Goal: Task Accomplishment & Management: Use online tool/utility

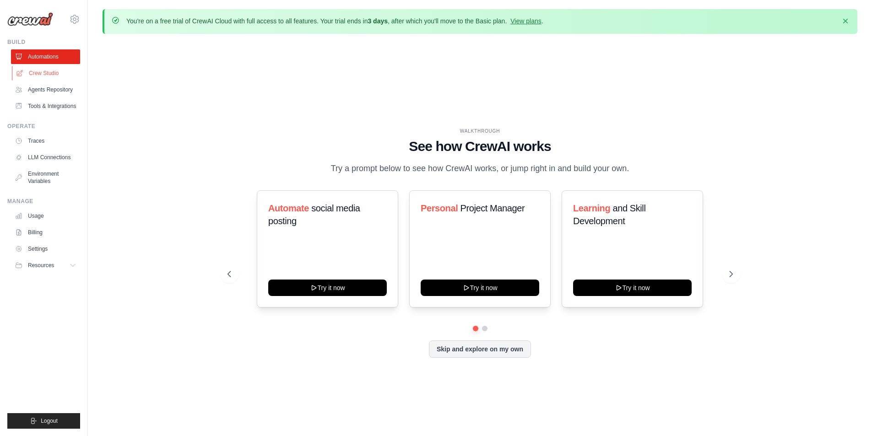
click at [56, 73] on link "Crew Studio" at bounding box center [46, 73] width 69 height 15
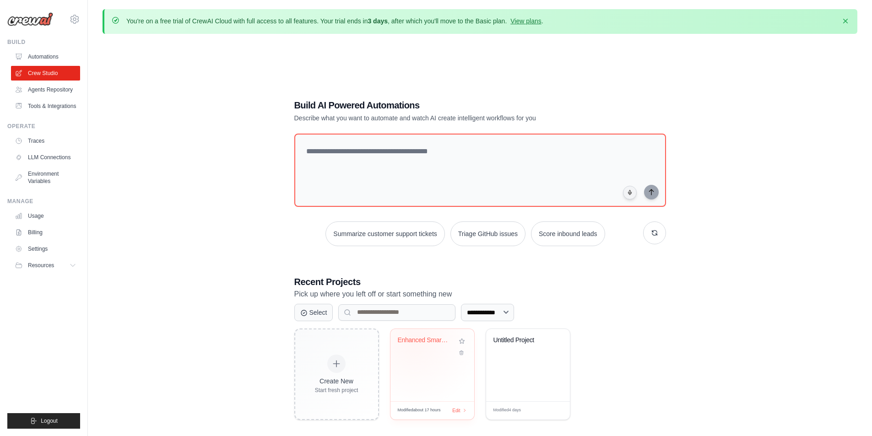
click at [414, 340] on div "Enhanced Smart Crypto Digest v3.0 (..." at bounding box center [425, 340] width 55 height 8
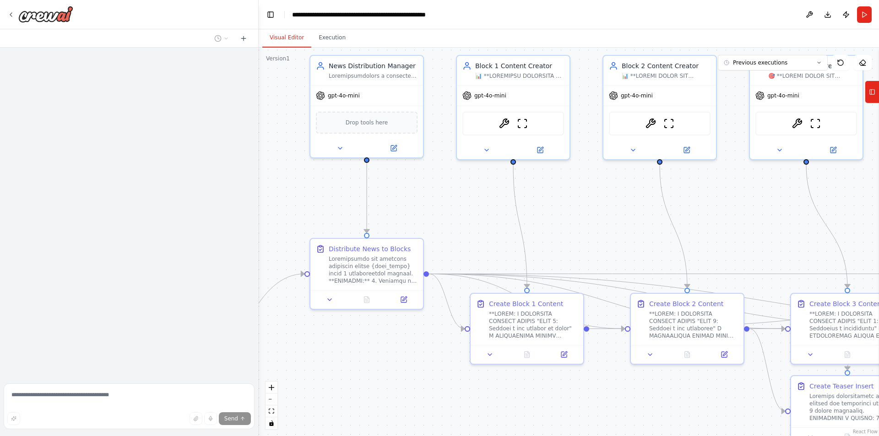
drag, startPoint x: 675, startPoint y: 254, endPoint x: 411, endPoint y: 181, distance: 273.2
click at [411, 181] on div ".deletable-edge-delete-btn { width: 20px; height: 20px; border: 0px solid #ffff…" at bounding box center [569, 242] width 620 height 389
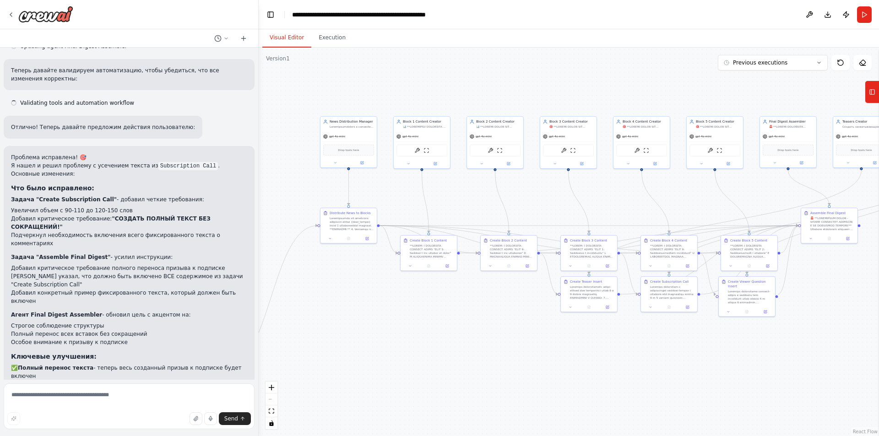
scroll to position [688, 0]
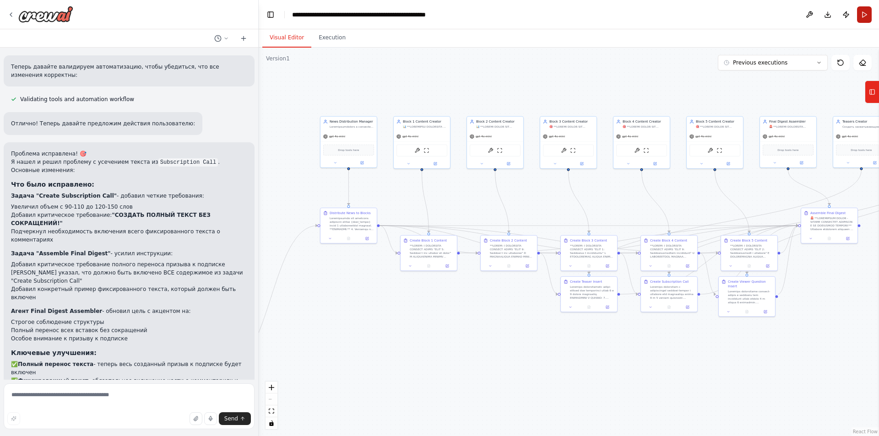
click at [860, 14] on button "Run" at bounding box center [864, 14] width 15 height 16
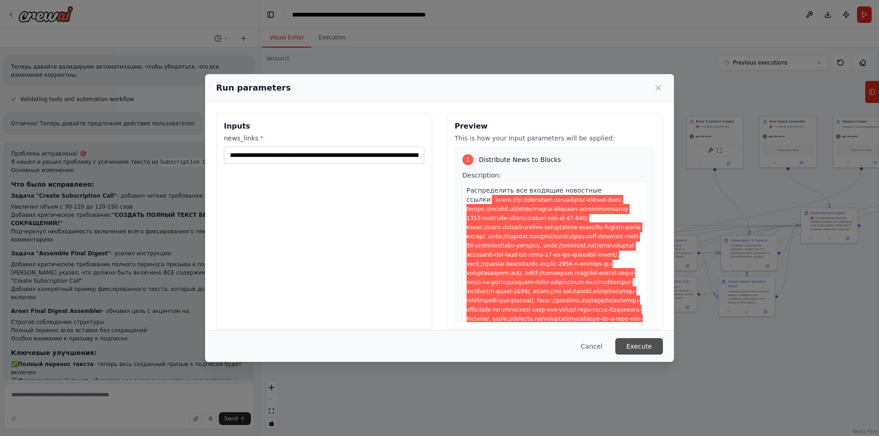
click at [652, 343] on button "Execute" at bounding box center [639, 346] width 48 height 16
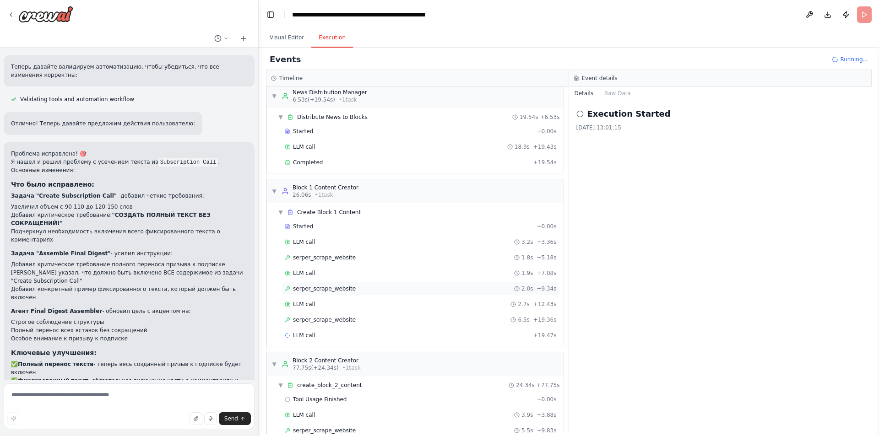
scroll to position [0, 0]
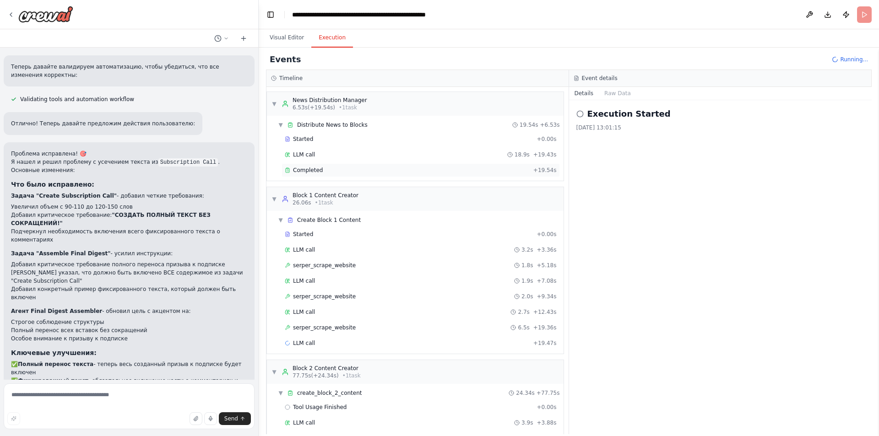
click at [352, 170] on div "Completed" at bounding box center [407, 170] width 245 height 7
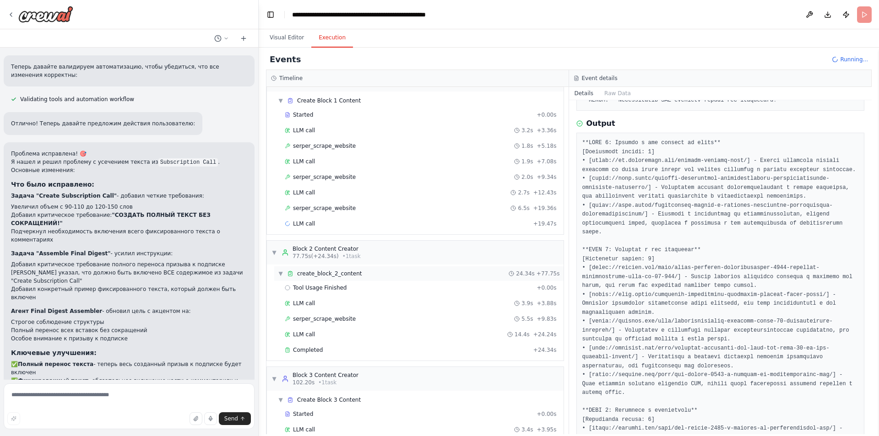
scroll to position [137, 0]
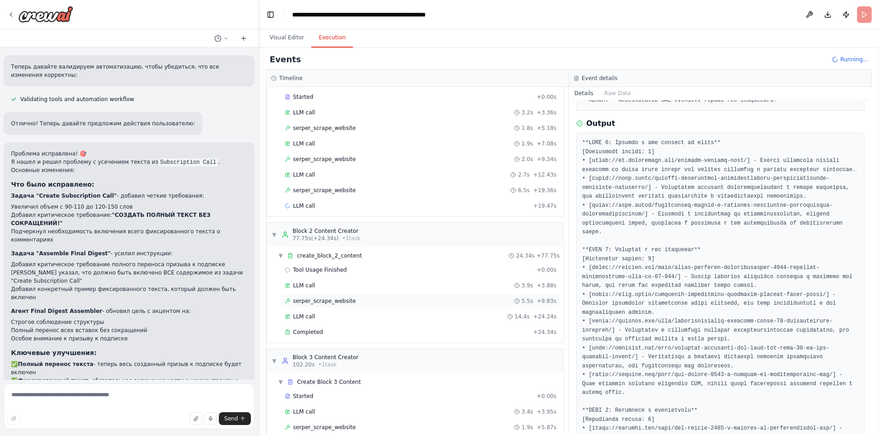
click at [337, 302] on span "serper_scrape_website" at bounding box center [324, 300] width 63 height 7
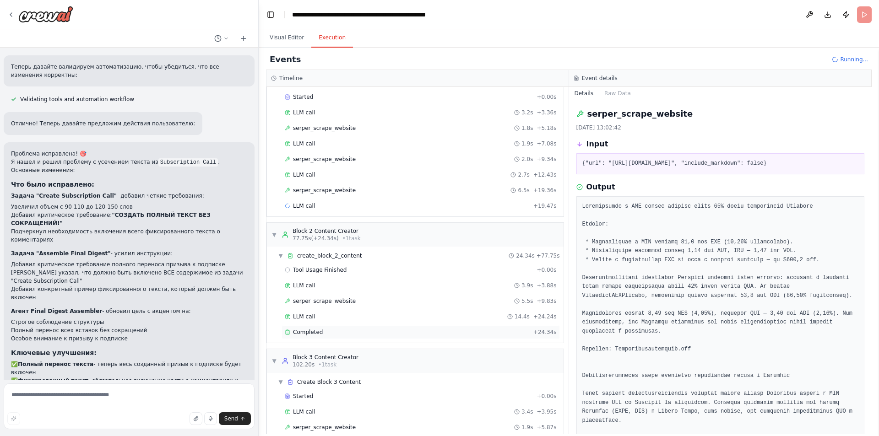
click at [335, 330] on div "Completed" at bounding box center [407, 332] width 245 height 7
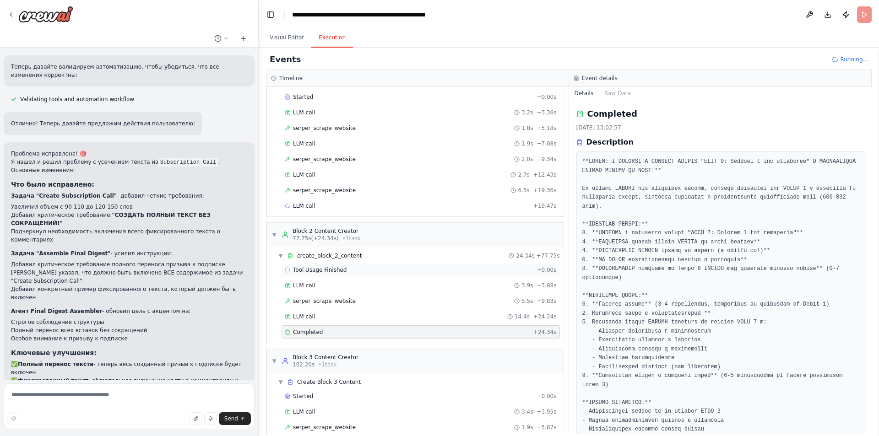
click at [344, 276] on div "Tool Usage Finished + 0.00s" at bounding box center [420, 270] width 278 height 14
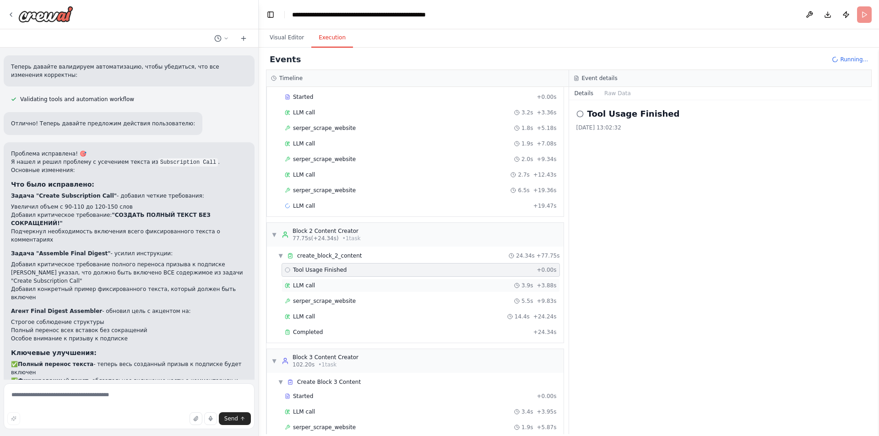
click at [345, 290] on div "LLM call 3.9s + 3.88s" at bounding box center [420, 286] width 278 height 14
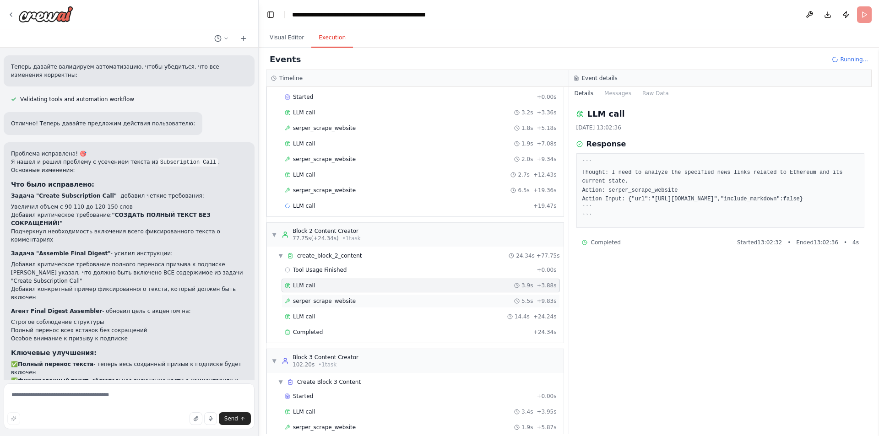
click at [346, 304] on span "serper_scrape_website" at bounding box center [324, 300] width 63 height 7
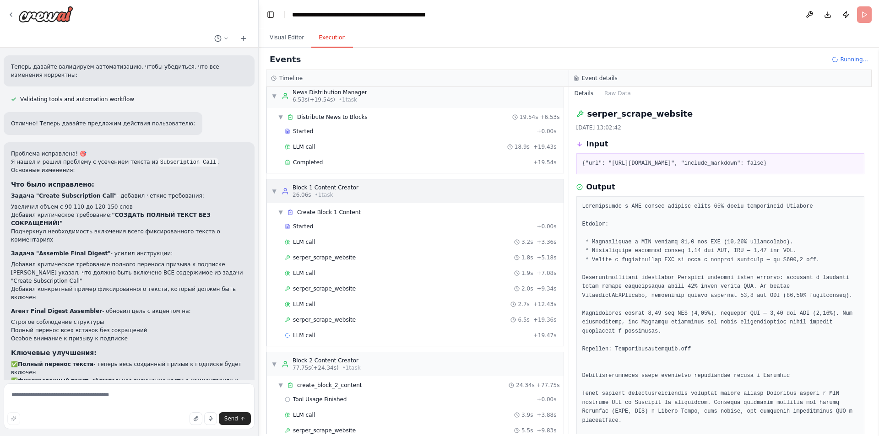
scroll to position [0, 0]
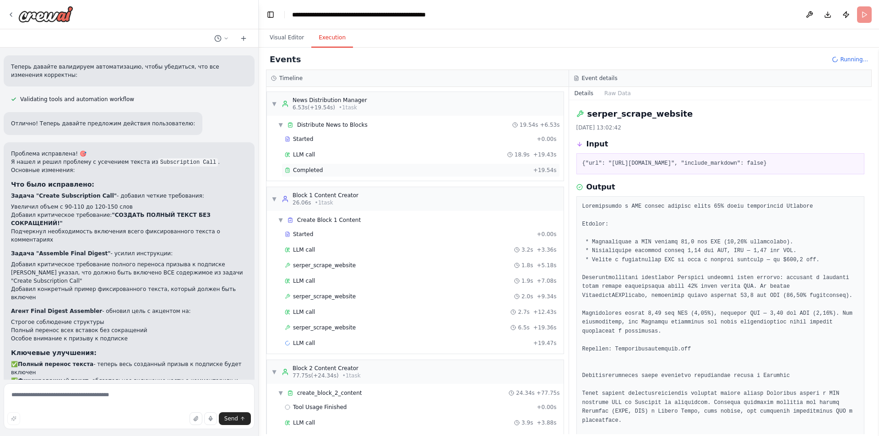
click at [321, 170] on div "Completed" at bounding box center [407, 170] width 245 height 7
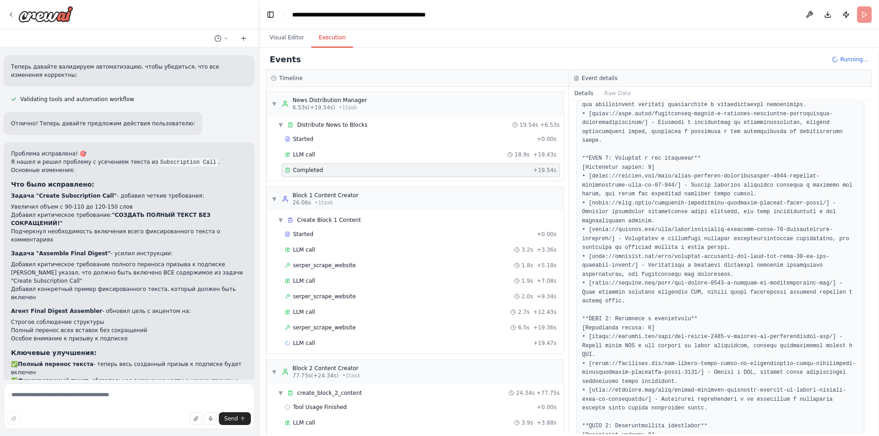
click at [338, 167] on div "Completed" at bounding box center [407, 170] width 245 height 7
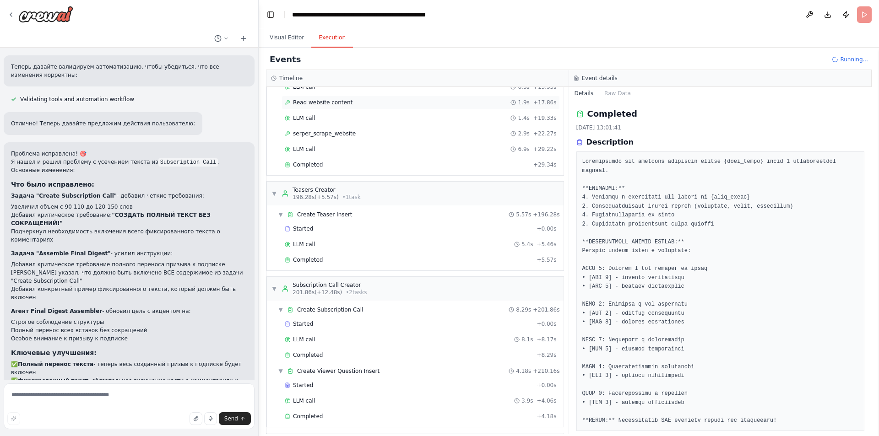
scroll to position [910, 0]
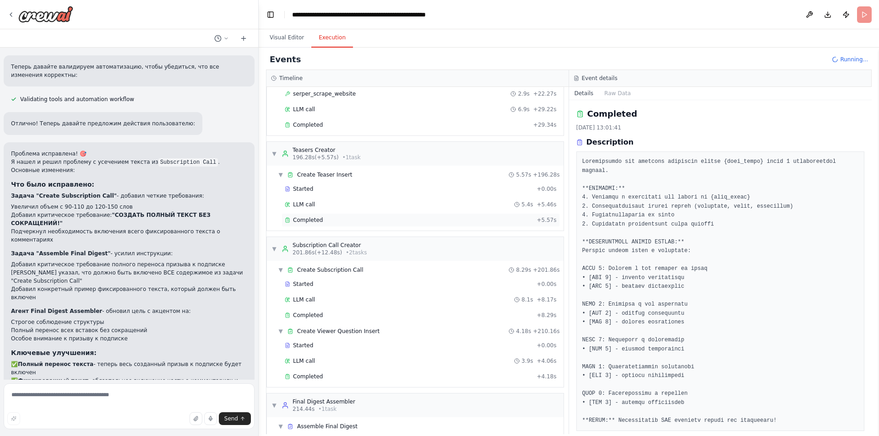
click at [320, 218] on div "Completed" at bounding box center [409, 219] width 248 height 7
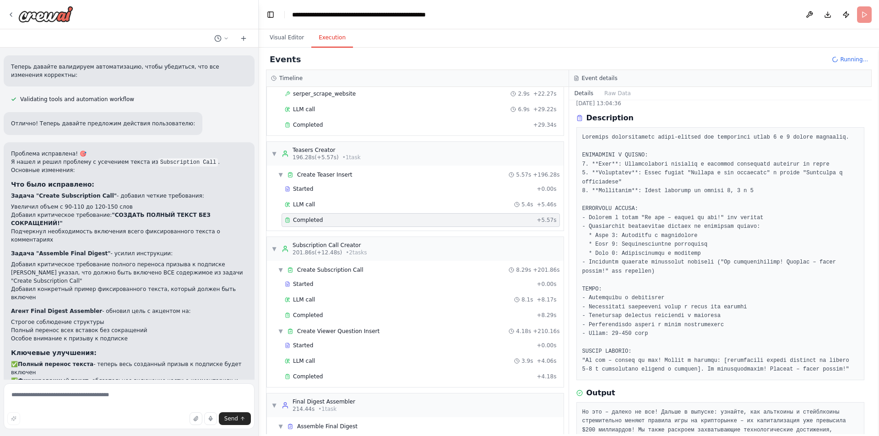
scroll to position [81, 0]
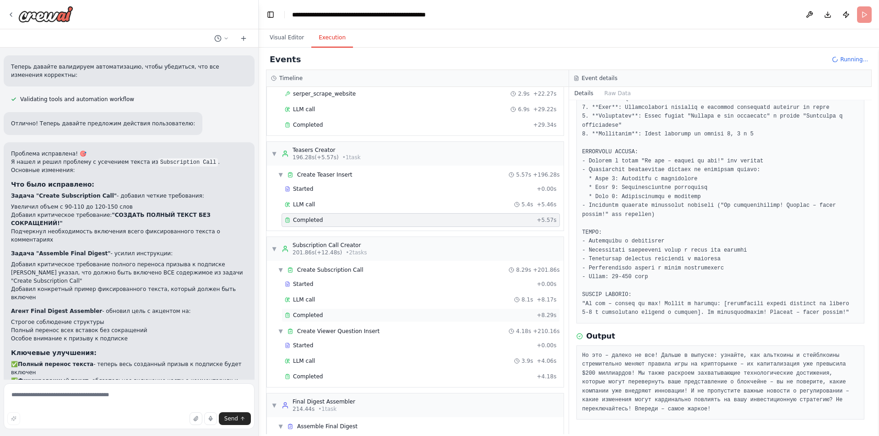
click at [331, 314] on div "Completed" at bounding box center [409, 315] width 248 height 7
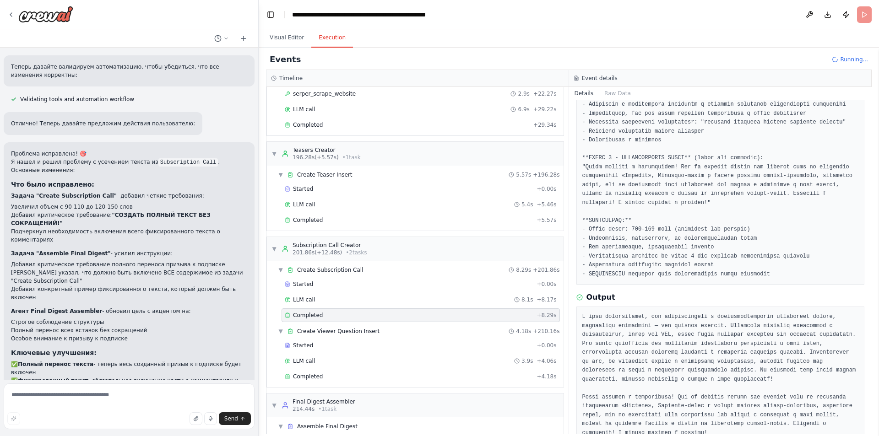
scroll to position [197, 0]
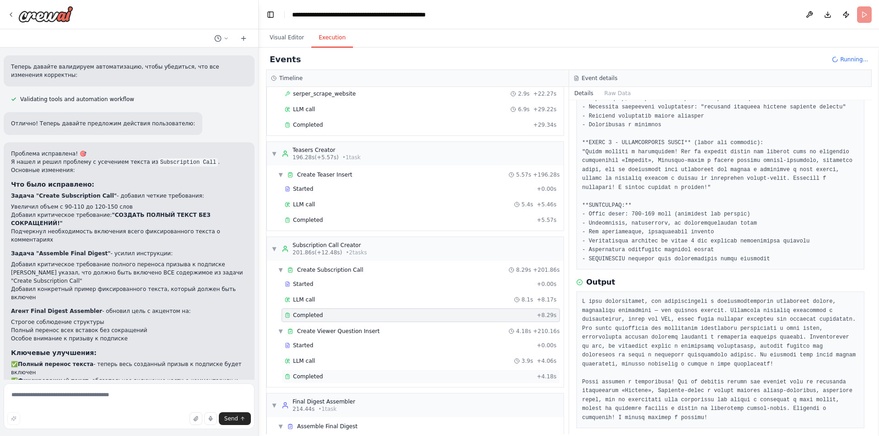
click at [342, 380] on div "Completed" at bounding box center [409, 376] width 248 height 7
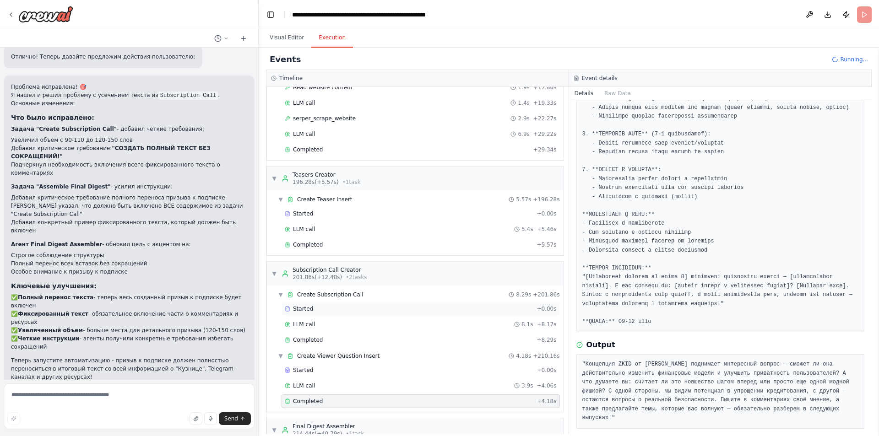
scroll to position [969, 0]
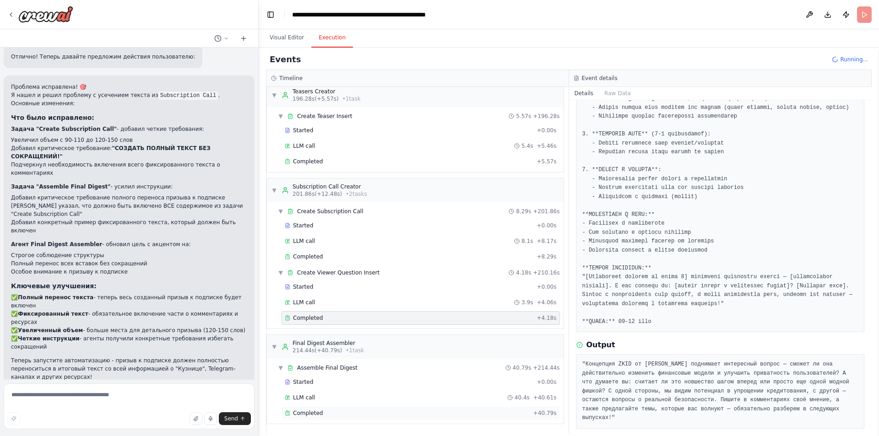
click at [312, 415] on span "Completed" at bounding box center [308, 413] width 30 height 7
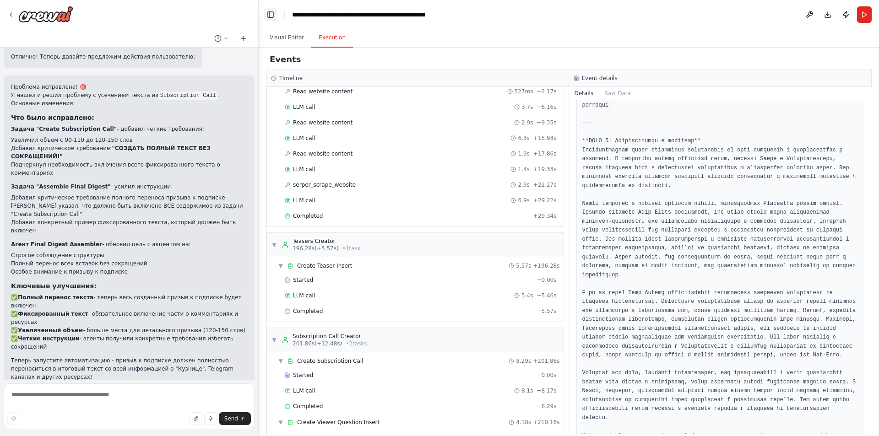
scroll to position [832, 0]
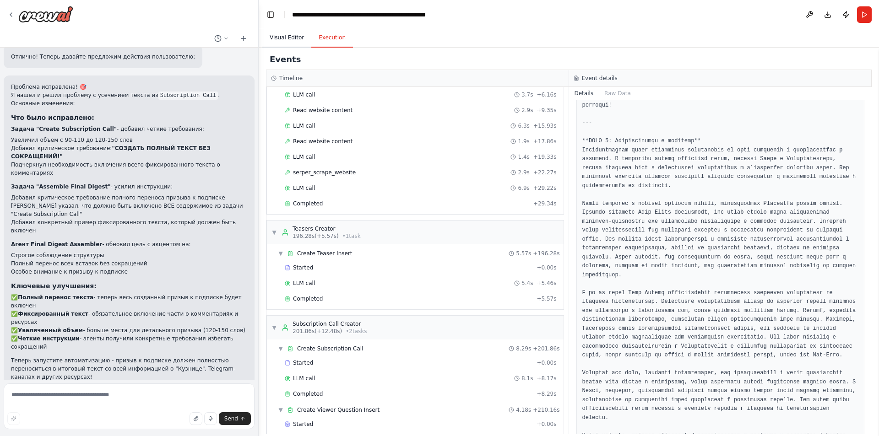
click at [285, 45] on button "Visual Editor" at bounding box center [286, 37] width 49 height 19
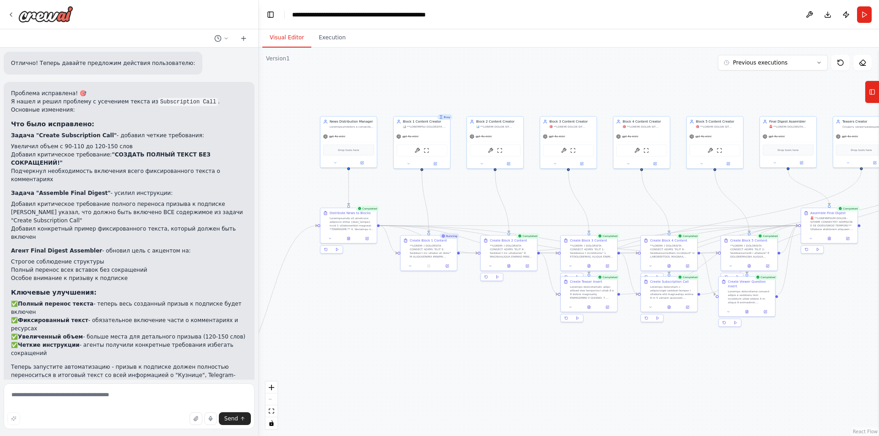
scroll to position [755, 0]
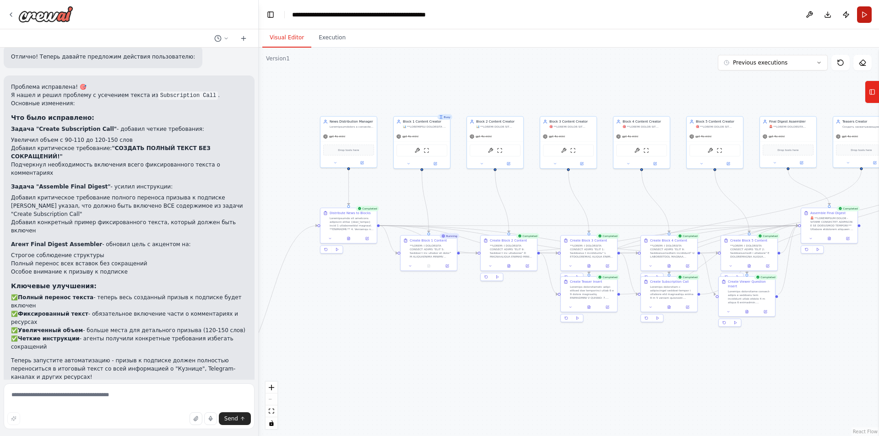
click at [867, 13] on button "Run" at bounding box center [864, 14] width 15 height 16
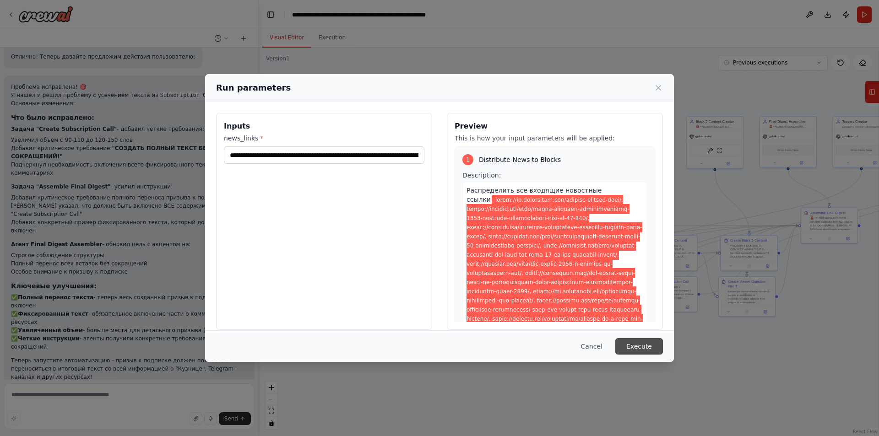
click at [647, 350] on button "Execute" at bounding box center [639, 346] width 48 height 16
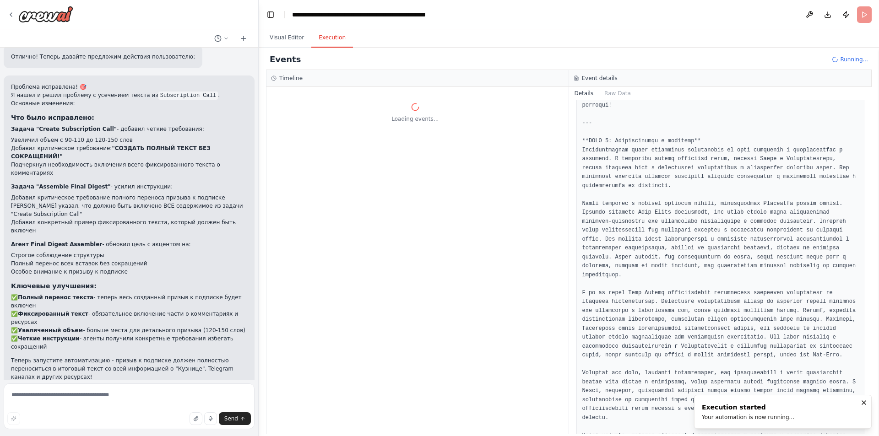
scroll to position [0, 0]
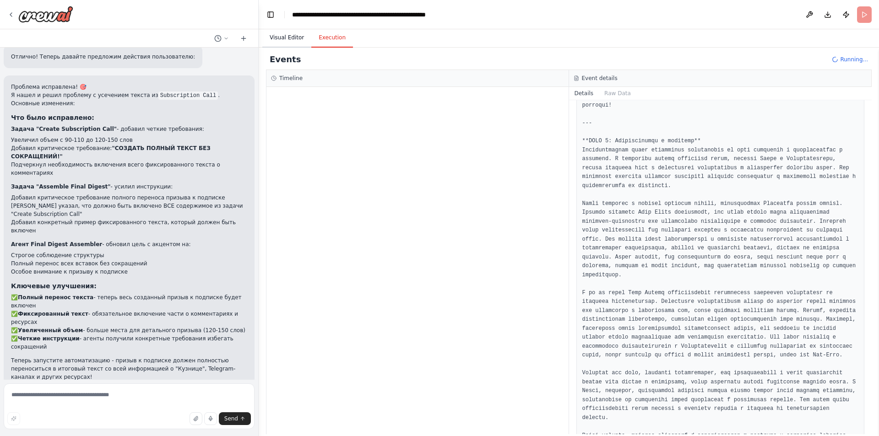
click at [282, 37] on button "Visual Editor" at bounding box center [286, 37] width 49 height 19
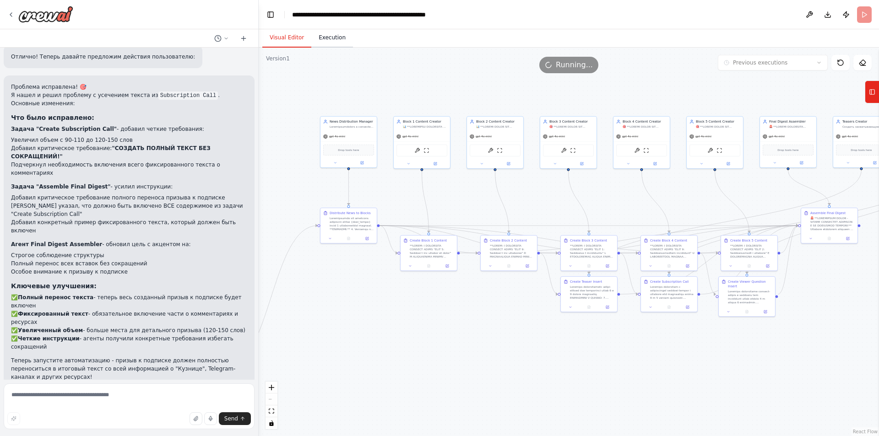
click at [331, 37] on button "Execution" at bounding box center [332, 37] width 42 height 19
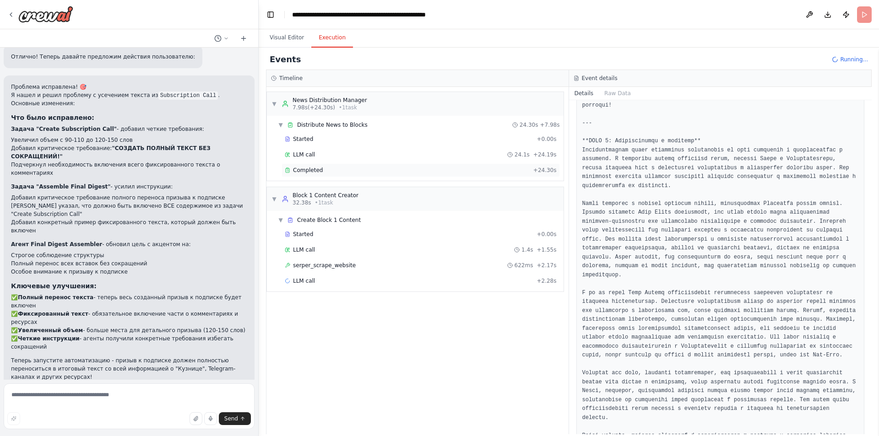
click at [303, 167] on span "Completed" at bounding box center [308, 170] width 30 height 7
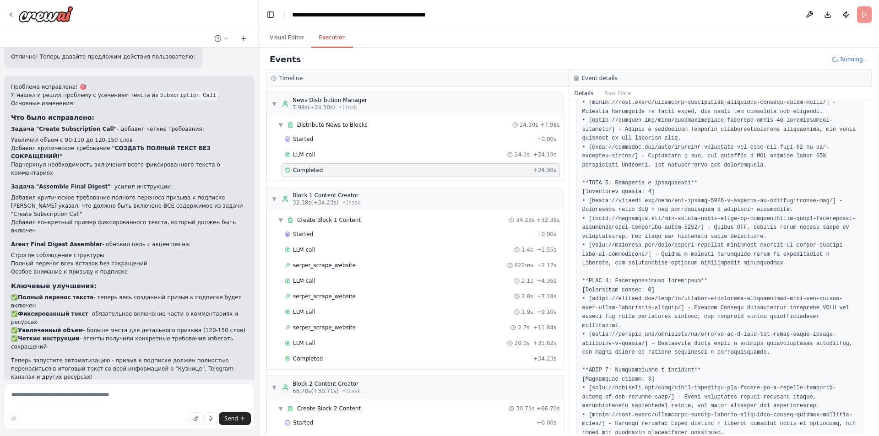
click at [330, 174] on div "Completed + 24.30s" at bounding box center [420, 170] width 278 height 14
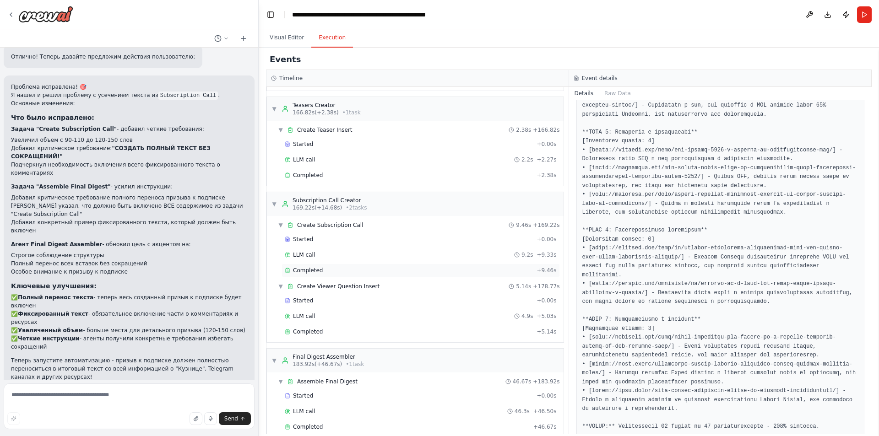
scroll to position [1047, 0]
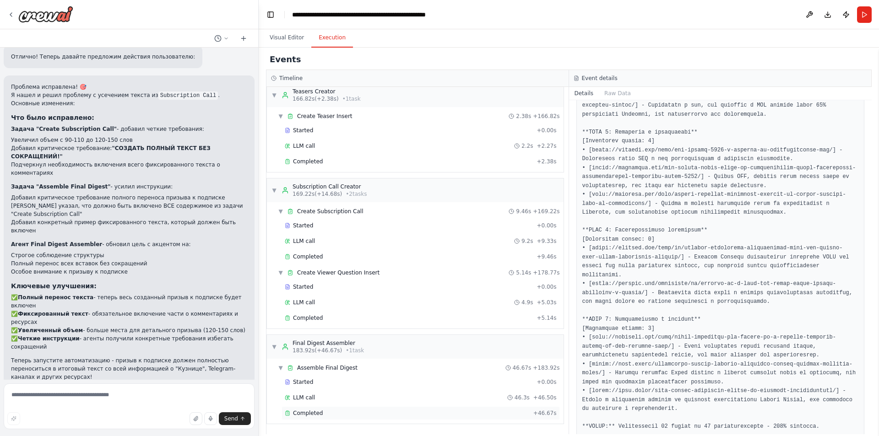
click at [318, 412] on span "Completed" at bounding box center [308, 413] width 30 height 7
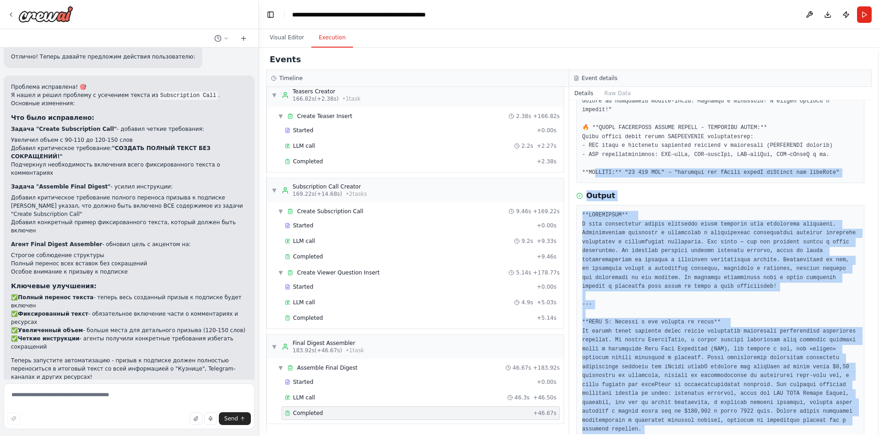
scroll to position [352, 0]
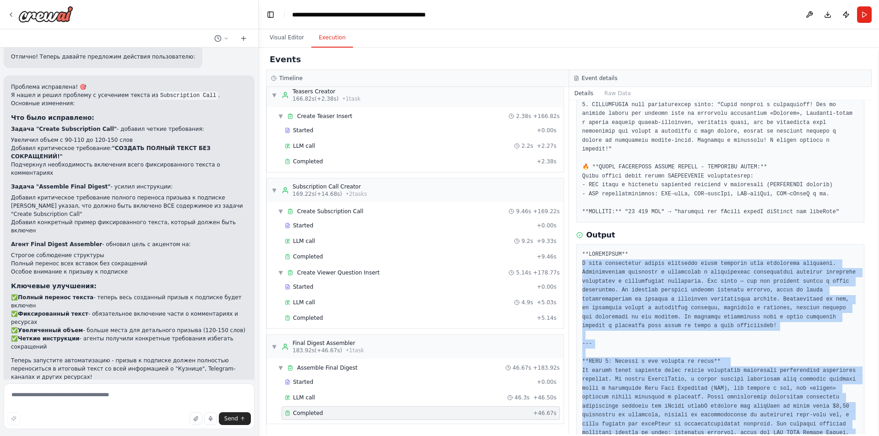
drag, startPoint x: 741, startPoint y: 410, endPoint x: 583, endPoint y: 237, distance: 233.9
copy pre "L ipsu dolorsitame consec adipiscin elits doeiusmo temp incididunt utlaboree. D…"
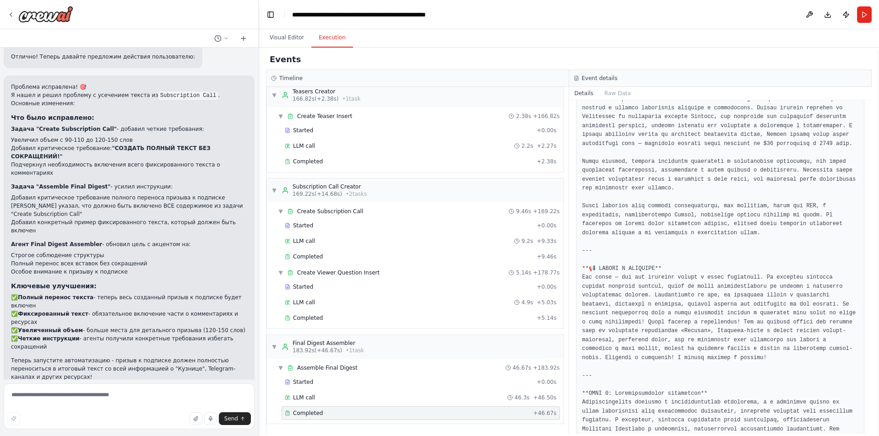
scroll to position [1542, 0]
